Goal: Task Accomplishment & Management: Manage account settings

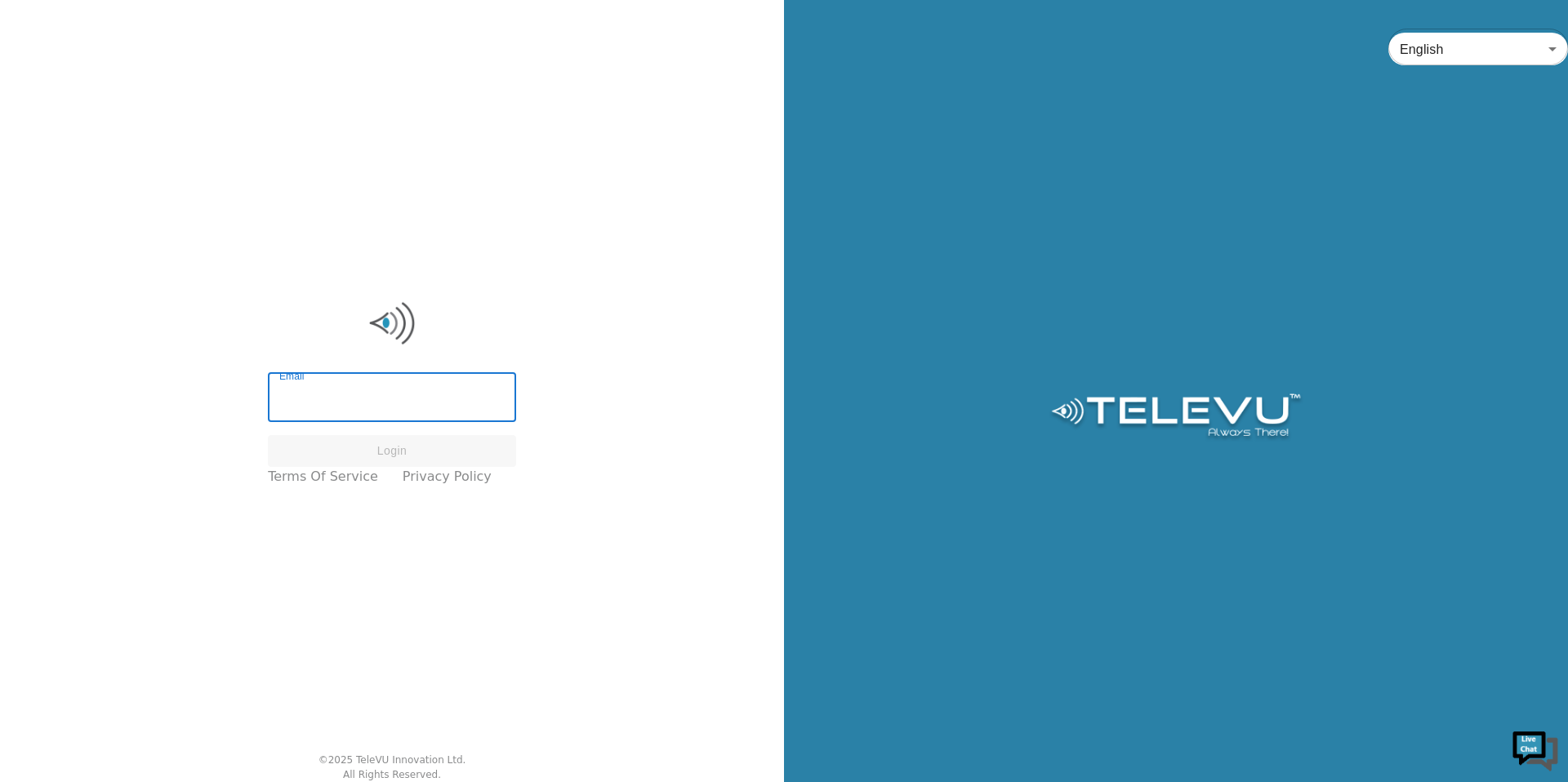
click at [358, 403] on input "Email" at bounding box center [392, 399] width 248 height 46
type input "[EMAIL_ADDRESS][DOMAIN_NAME]"
click at [349, 454] on button "Login" at bounding box center [392, 451] width 248 height 31
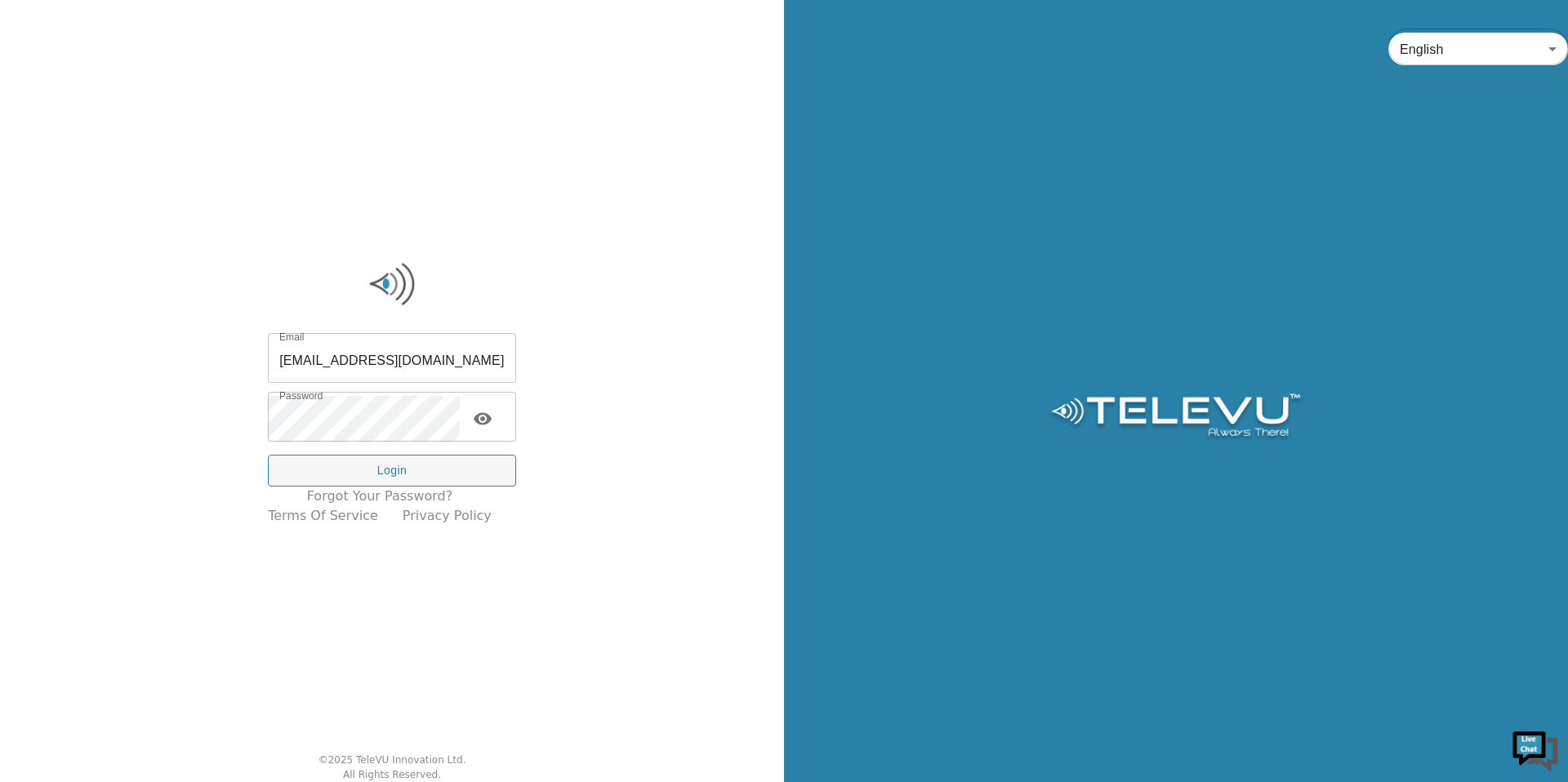
click at [380, 453] on div "Email [EMAIL_ADDRESS][DOMAIN_NAME] Email Password Password Login" at bounding box center [392, 411] width 248 height 150
click at [376, 470] on button "Login" at bounding box center [392, 471] width 248 height 31
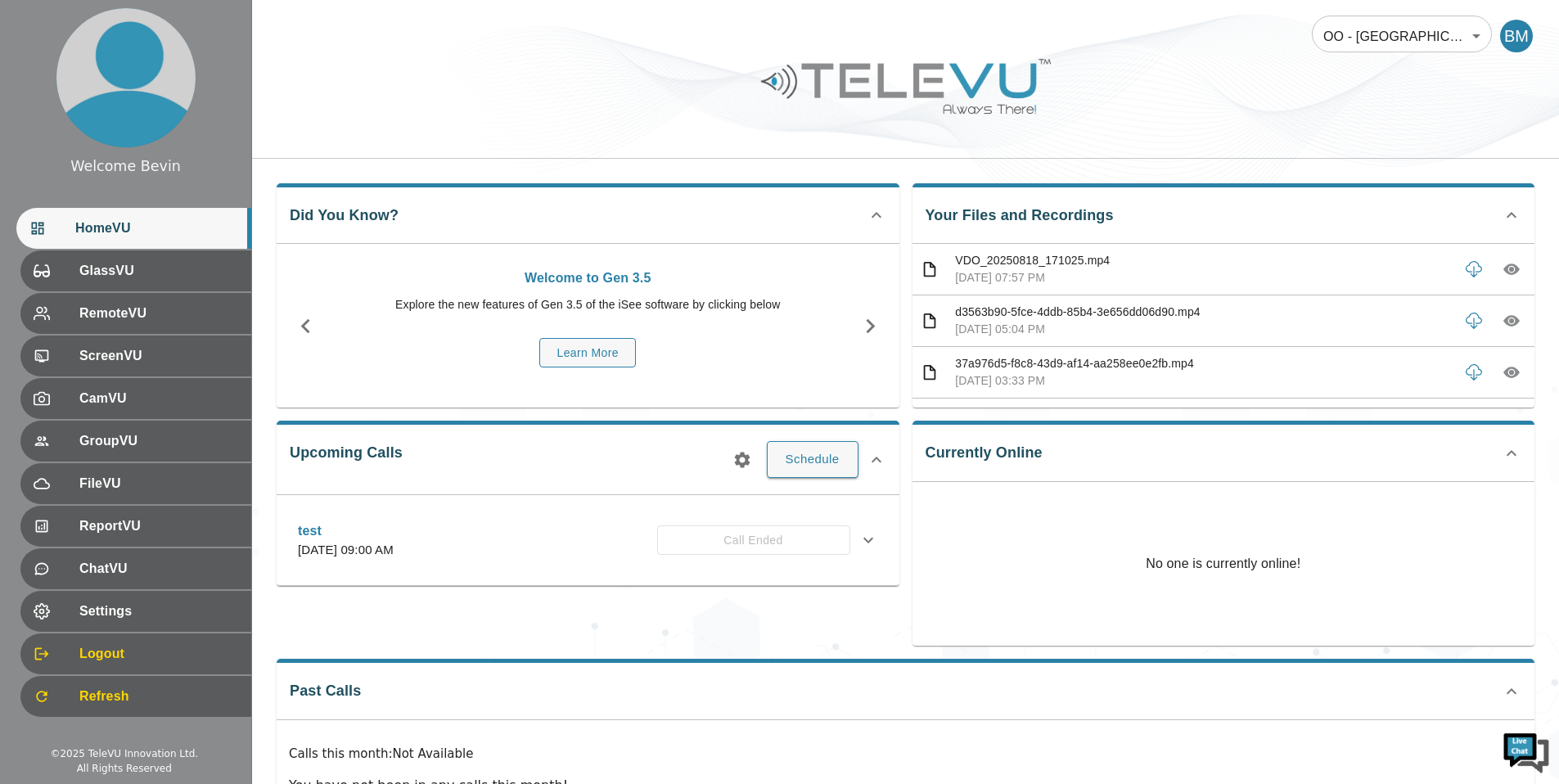
click at [1376, 28] on body "Welcome Bevin HomeVU GlassVU RemoteVU ScreenVU CamVU GroupVU FileVU ReportVU Ch…" at bounding box center [779, 437] width 1559 height 874
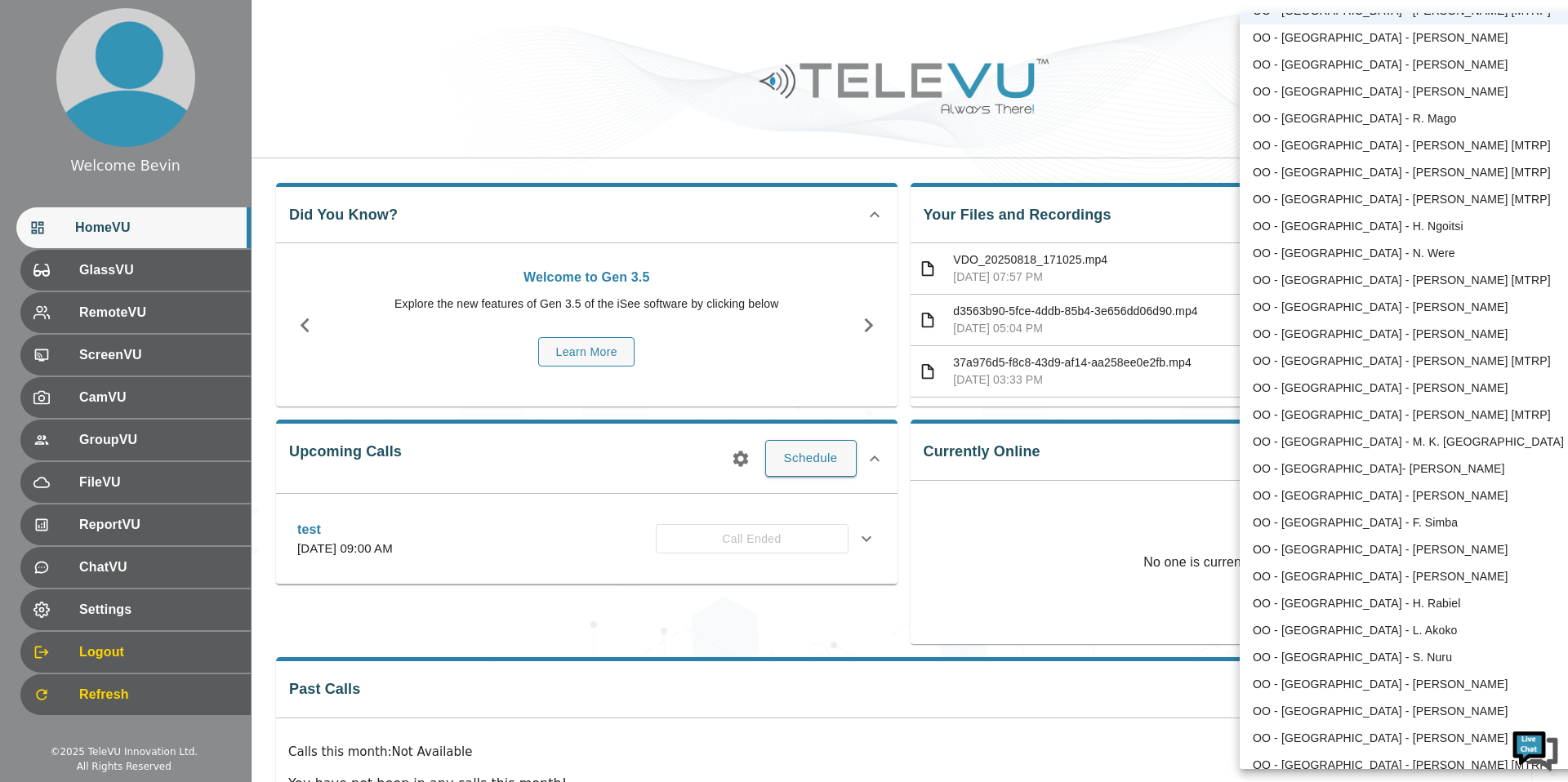
scroll to position [1258, 0]
click at [1353, 254] on li "OO - [GEOGRAPHIC_DATA] - N. Were" at bounding box center [1409, 257] width 339 height 27
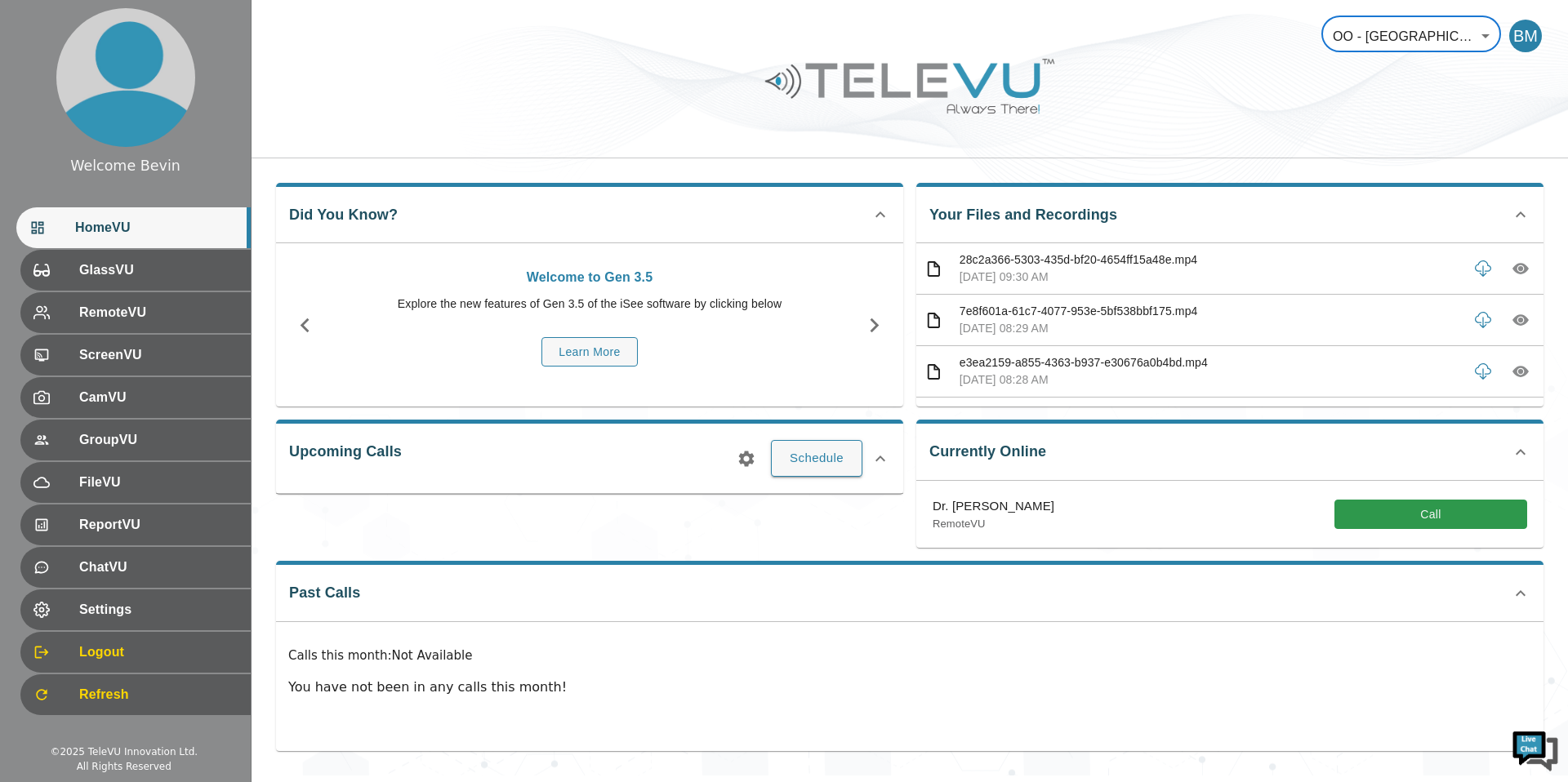
click at [556, 89] on div at bounding box center [910, 98] width 1316 height 92
click at [1409, 38] on body "Welcome Bevin HomeVU GlassVU RemoteVU ScreenVU CamVU GroupVU FileVU ReportVU Ch…" at bounding box center [784, 387] width 1568 height 775
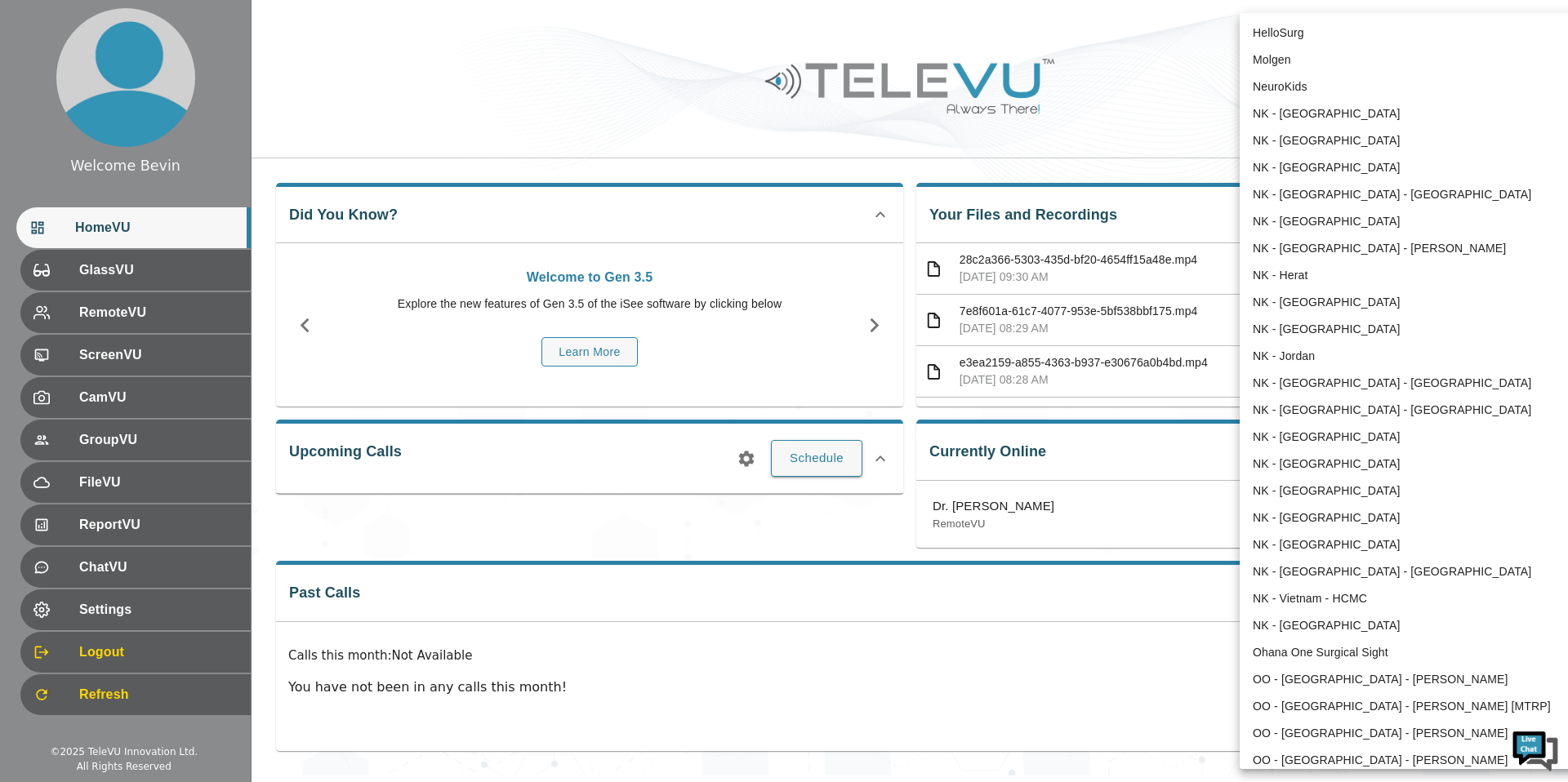
scroll to position [1124, 0]
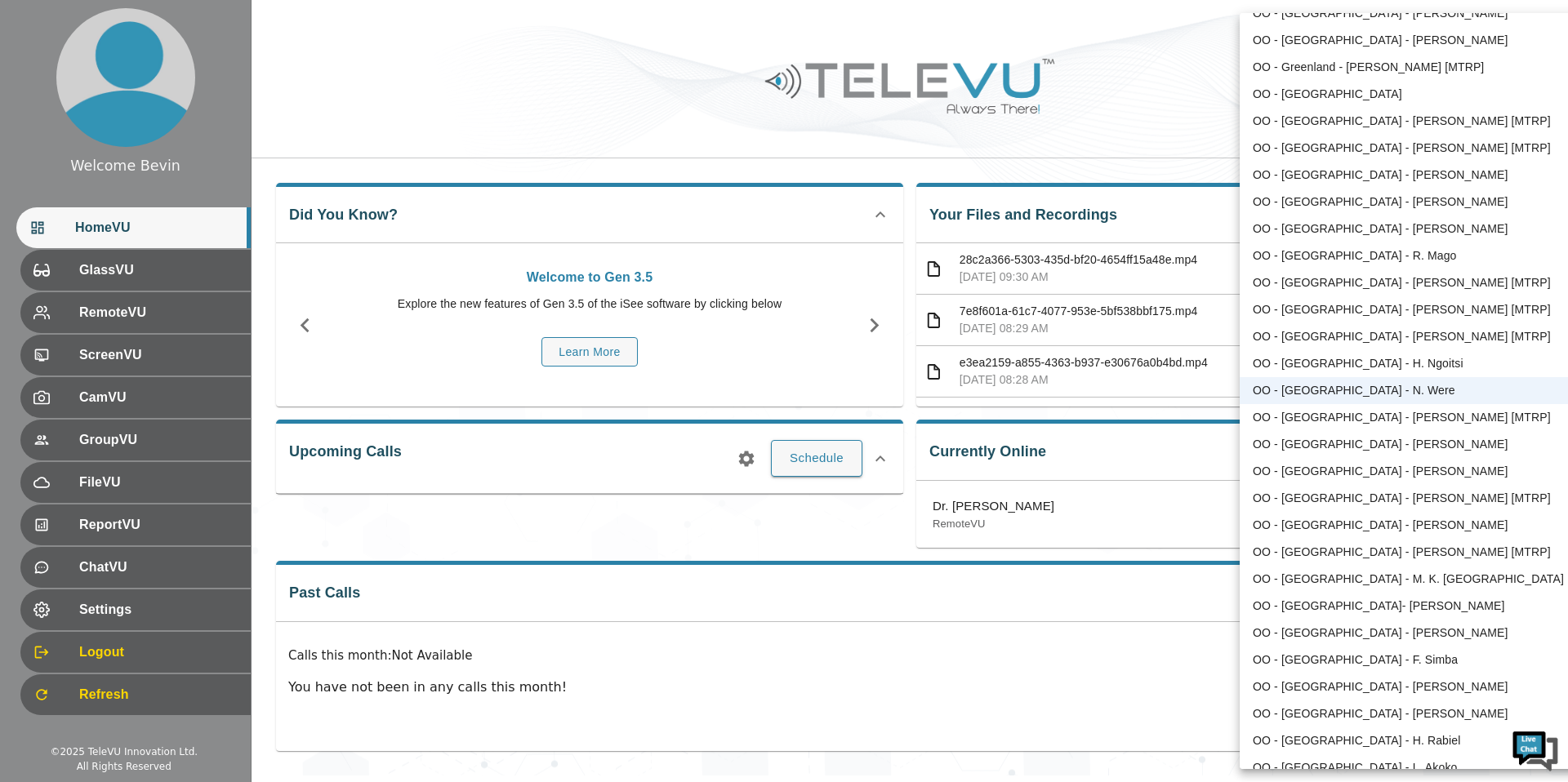
click at [572, 84] on div at bounding box center [784, 391] width 1568 height 782
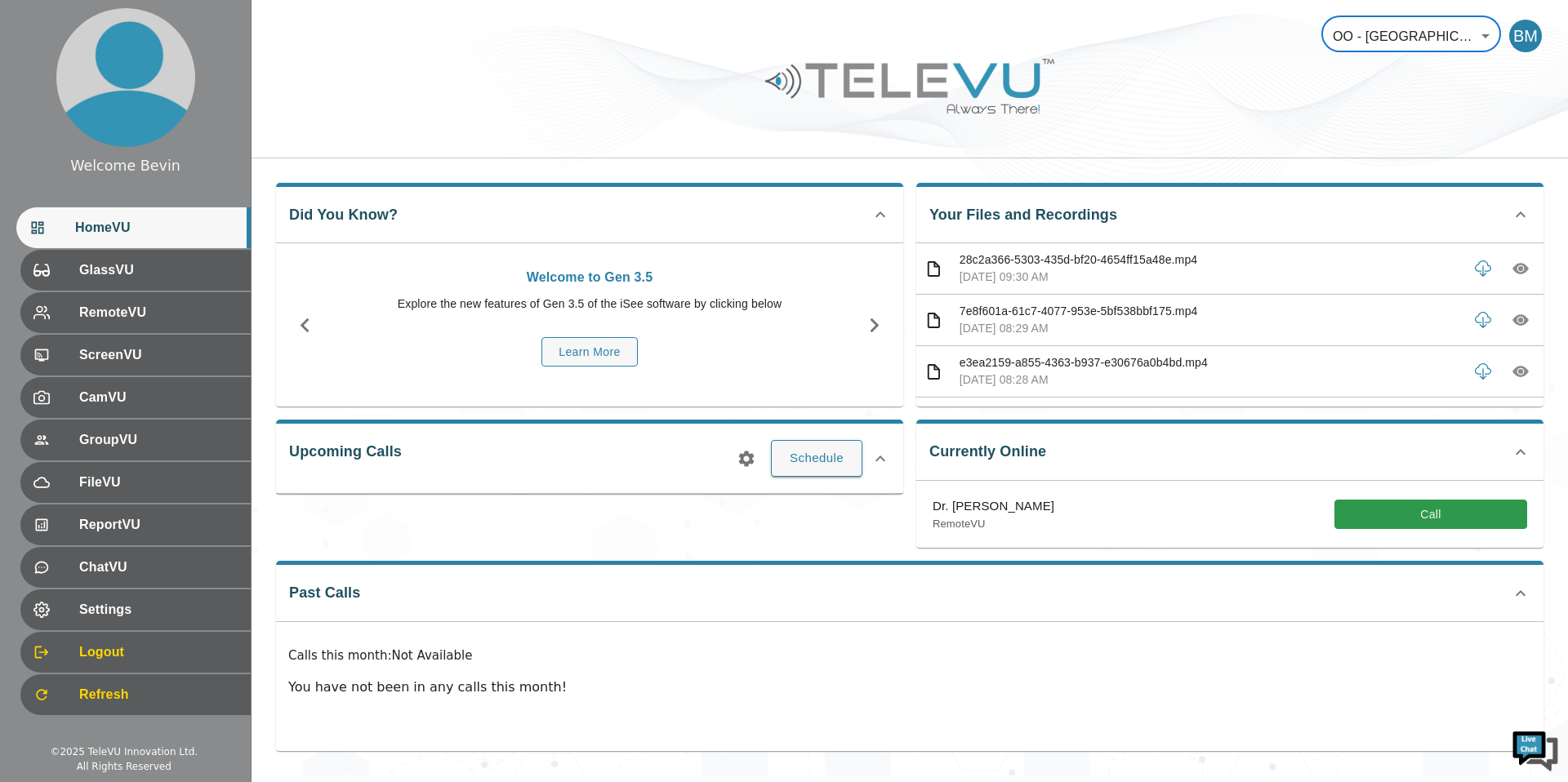
click at [1487, 36] on body "Welcome Bevin HomeVU GlassVU RemoteVU ScreenVU CamVU GroupVU FileVU ReportVU Ch…" at bounding box center [784, 387] width 1568 height 775
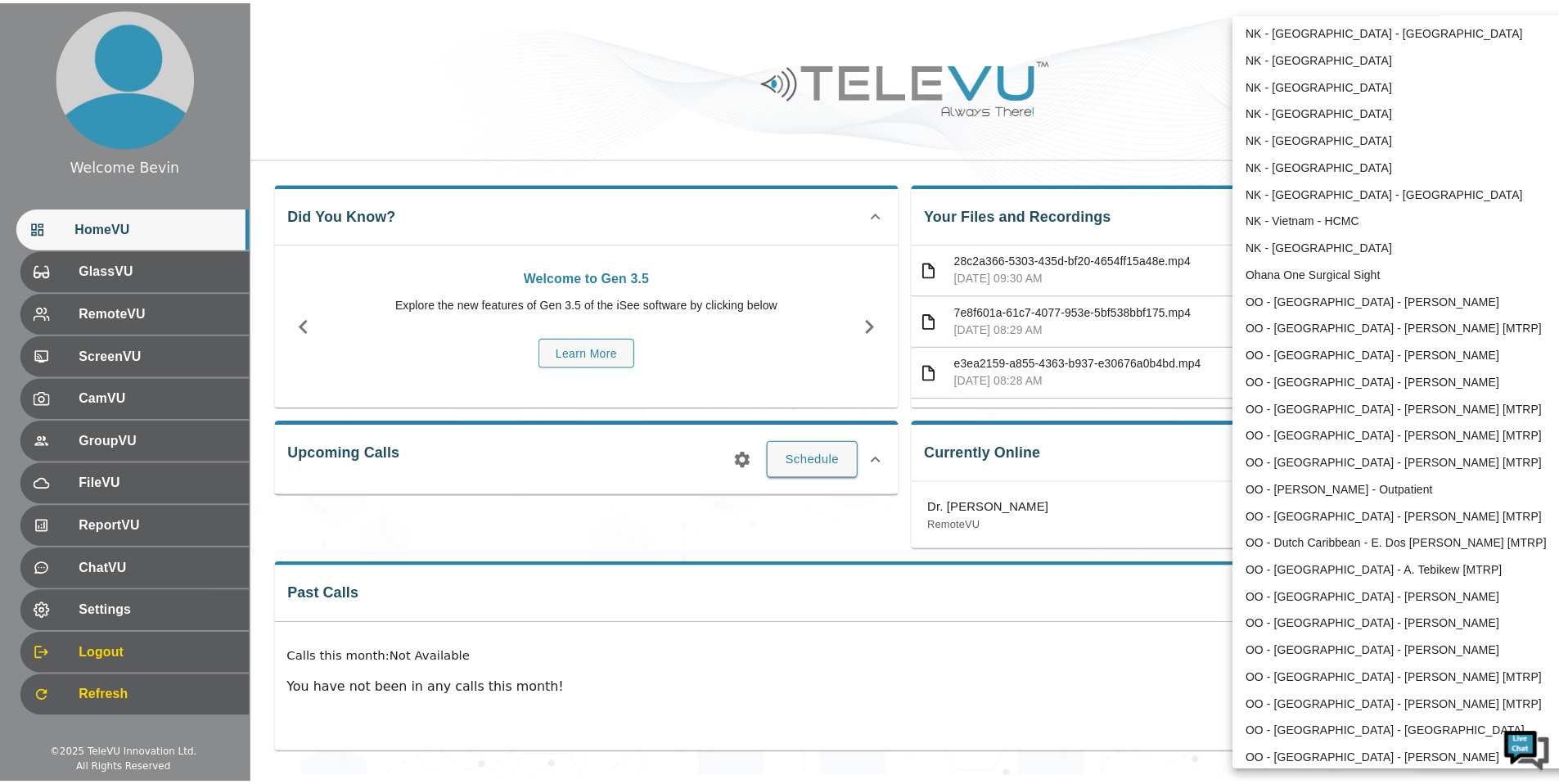
scroll to position [0, 0]
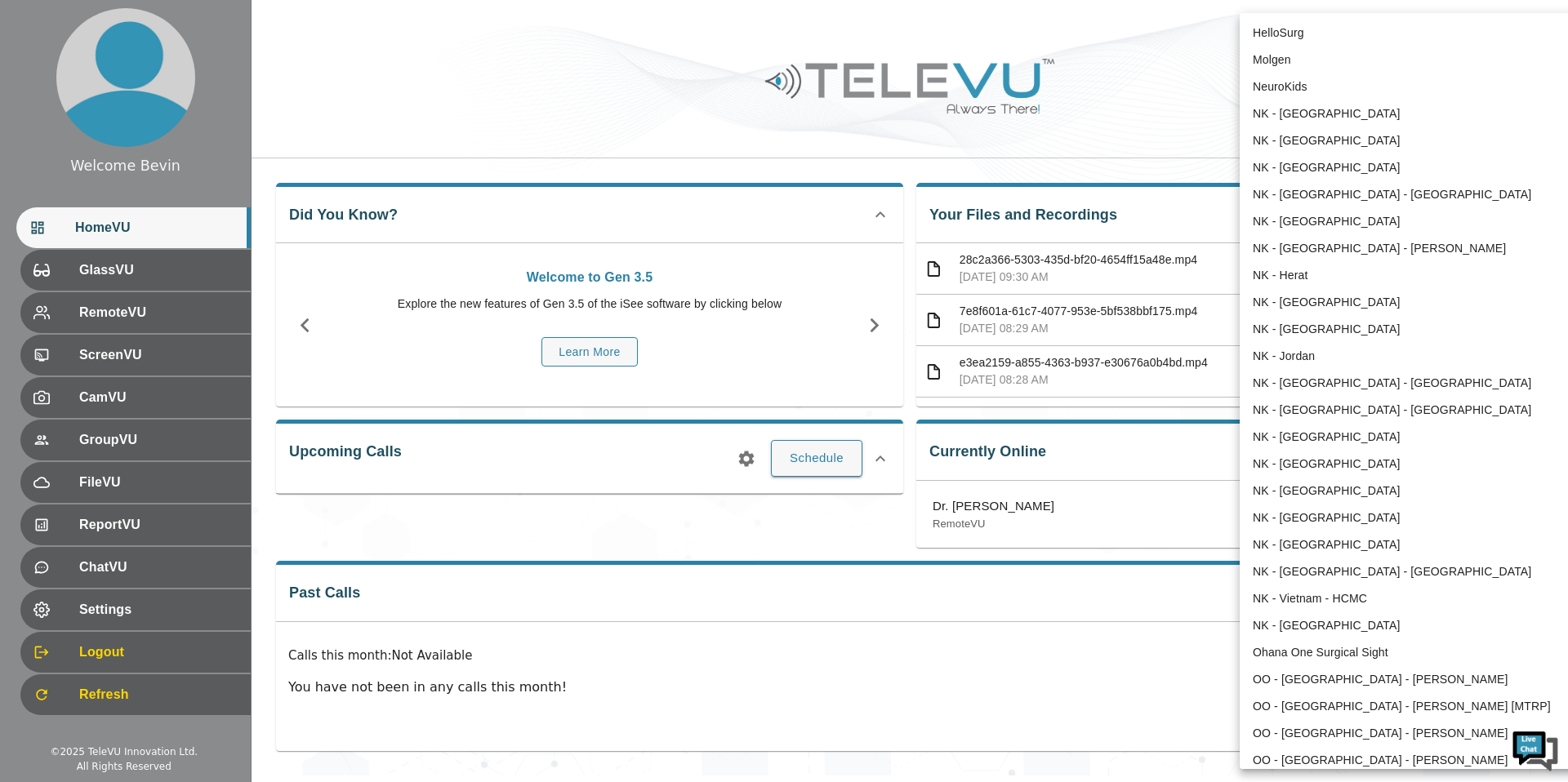
click at [1373, 213] on li "NK - [GEOGRAPHIC_DATA]" at bounding box center [1409, 222] width 339 height 27
type input "39"
